Goal: Transaction & Acquisition: Purchase product/service

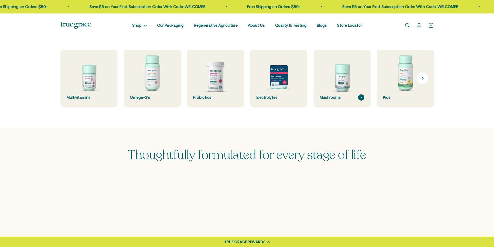
click at [351, 92] on img at bounding box center [342, 78] width 60 height 60
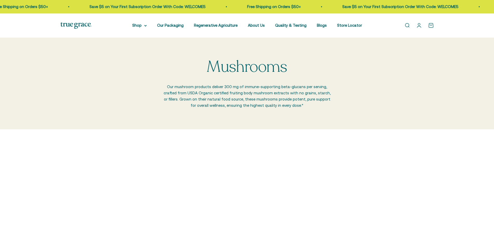
scroll to position [26, 0]
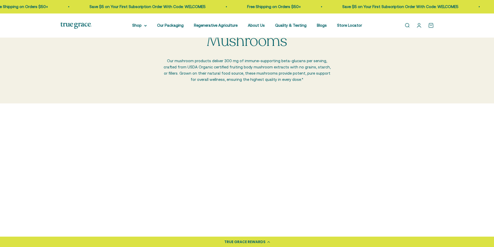
click at [120, 170] on img at bounding box center [104, 168] width 89 height 89
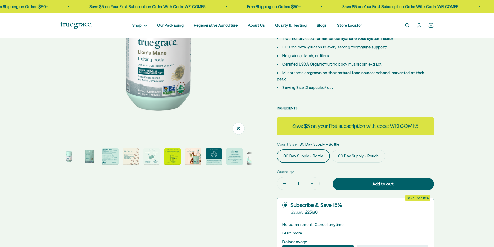
select select "3"
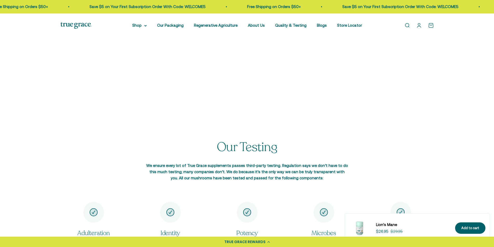
scroll to position [700, 0]
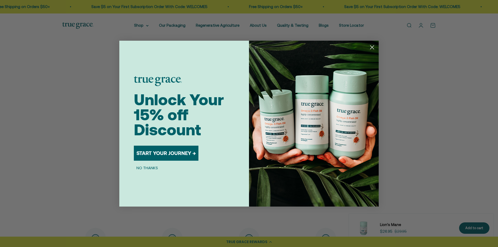
click at [371, 45] on circle "Close dialog" at bounding box center [372, 47] width 9 height 9
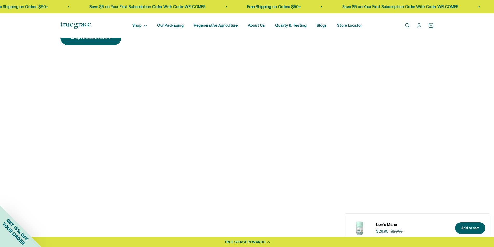
scroll to position [571, 0]
